Goal: Task Accomplishment & Management: Manage account settings

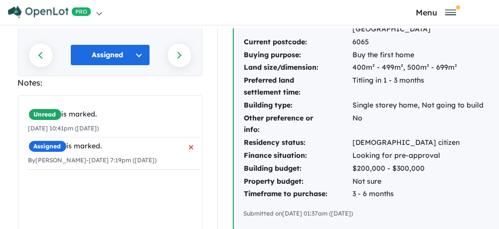
scroll to position [249, 0]
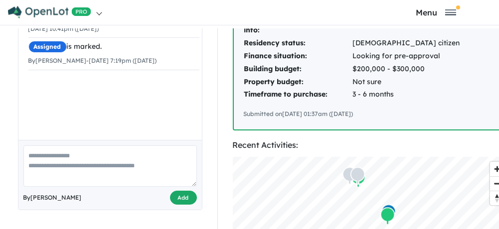
click at [179, 191] on button "Add" at bounding box center [183, 198] width 27 height 14
click at [37, 68] on div "Unread is marked. [DATE] 10:41pm ([DATE]) Assigned is marked. By [PERSON_NAME] …" at bounding box center [113, 72] width 191 height 152
click at [40, 146] on textarea at bounding box center [110, 166] width 174 height 41
type textarea "**********"
click at [184, 191] on button "Add" at bounding box center [183, 198] width 27 height 14
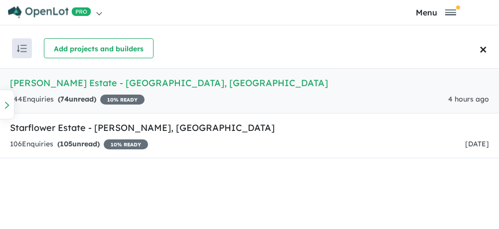
click at [71, 82] on h5 "Berriman Estate - Sinagra , WA" at bounding box center [249, 82] width 479 height 13
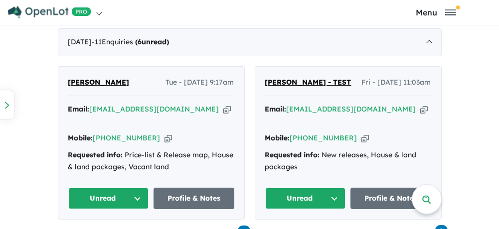
scroll to position [449, 0]
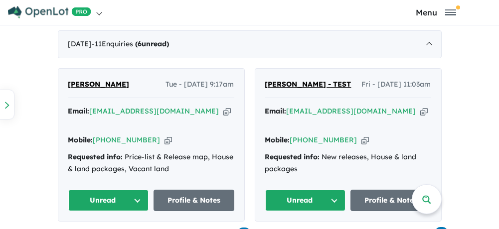
click at [136, 195] on button "Unread" at bounding box center [108, 200] width 81 height 21
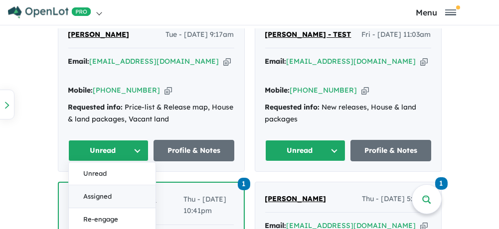
scroll to position [548, 0]
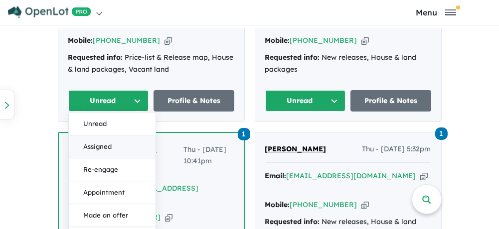
click at [105, 145] on button "Assigned" at bounding box center [112, 147] width 87 height 23
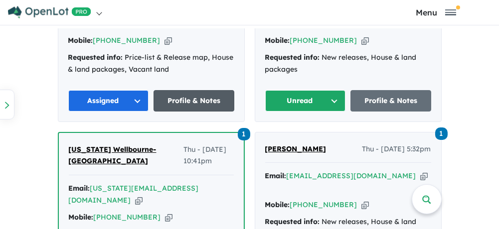
click at [193, 96] on link "Profile & Notes" at bounding box center [194, 100] width 81 height 21
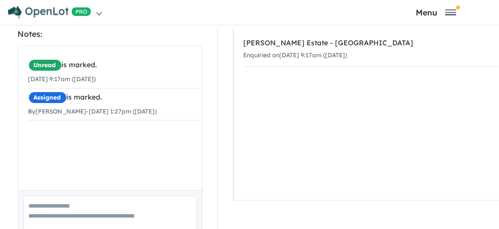
scroll to position [199, 0]
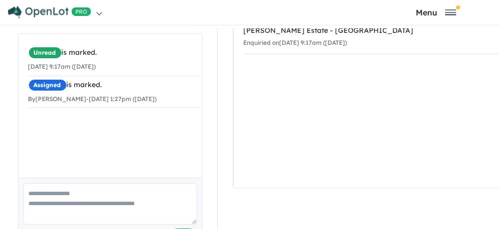
click at [29, 183] on textarea at bounding box center [110, 203] width 174 height 41
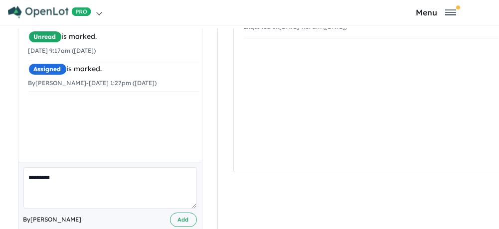
scroll to position [229, 0]
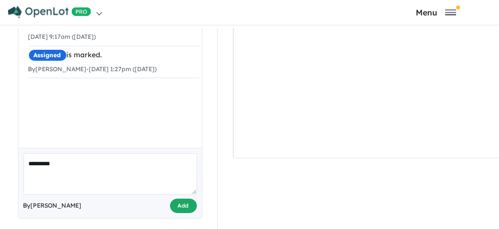
type textarea "*********"
click at [182, 199] on button "Add" at bounding box center [183, 206] width 27 height 14
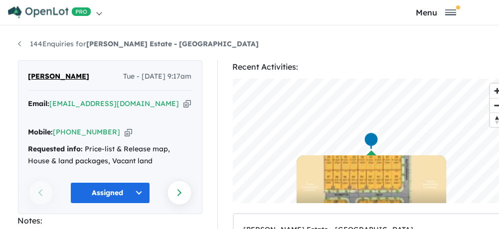
scroll to position [0, 0]
